Goal: Find specific page/section: Find specific page/section

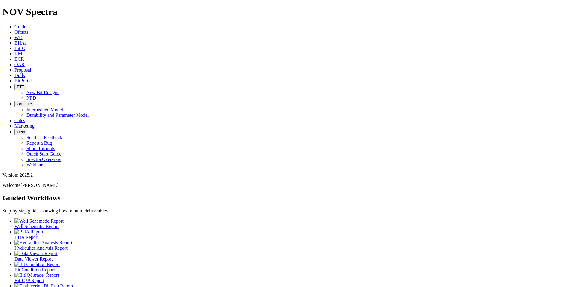
click at [25, 73] on span "Dulls" at bounding box center [19, 75] width 11 height 5
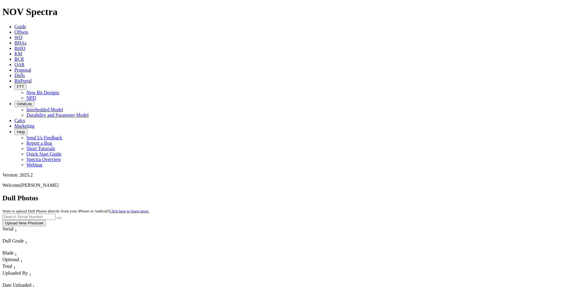
click at [56, 213] on input "text" at bounding box center [28, 216] width 53 height 6
click at [59, 218] on icon "submit" at bounding box center [59, 218] width 0 height 0
drag, startPoint x: 451, startPoint y: 28, endPoint x: 424, endPoint y: 25, distance: 27.4
click at [424, 194] on div "Dull Photos Want to upload Dull Photos directly from your iPhone or Android? Cl…" at bounding box center [287, 210] width 570 height 32
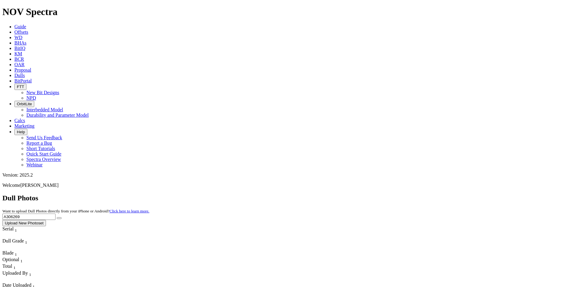
type input "A306269"
click at [62, 217] on button "submit" at bounding box center [59, 218] width 5 height 2
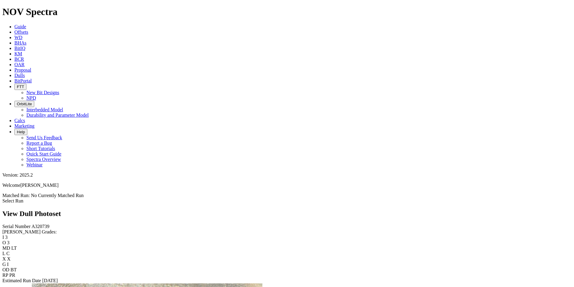
scroll to position [871, 0]
